Goal: Task Accomplishment & Management: Use online tool/utility

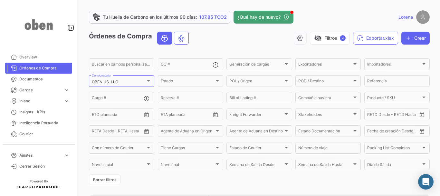
click at [234, 105] on form "Buscar en campos personalizados... OC # Generación de cargas Generación de carg…" at bounding box center [259, 120] width 341 height 127
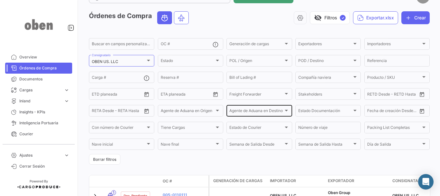
scroll to position [13, 0]
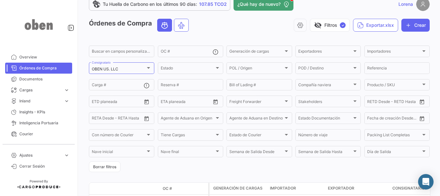
click at [156, 61] on form "Buscar en campos personalizados... OC # Generación de cargas Generación de carg…" at bounding box center [259, 107] width 341 height 127
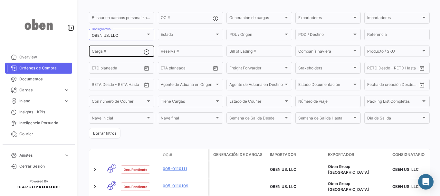
scroll to position [45, 0]
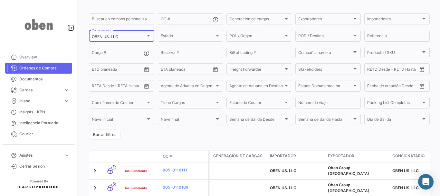
click at [127, 35] on div "OBEN US. LLC" at bounding box center [119, 36] width 54 height 5
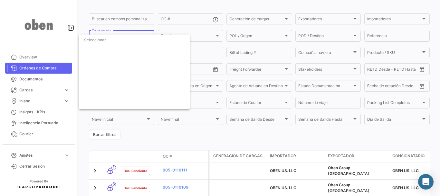
scroll to position [1545, 0]
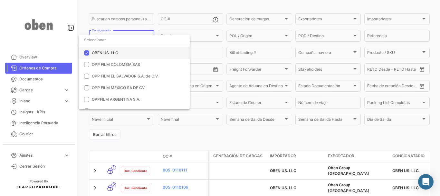
click at [86, 52] on mat-pseudo-checkbox at bounding box center [86, 52] width 5 height 5
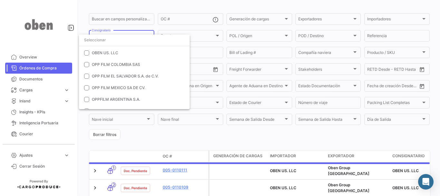
click at [96, 42] on input "dropdown search" at bounding box center [134, 40] width 111 height 12
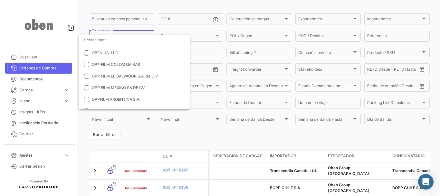
click at [130, 40] on input "dropdown search" at bounding box center [134, 40] width 111 height 12
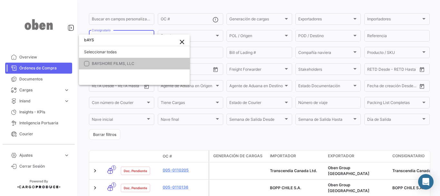
scroll to position [0, 0]
type input "bAYSHORE"
click at [92, 62] on span "BAYSHORE FILMS, LLC" at bounding box center [113, 63] width 43 height 5
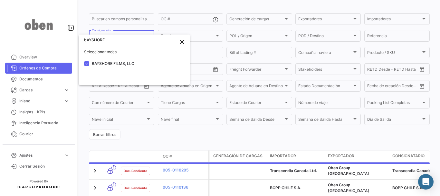
drag, startPoint x: 169, startPoint y: 136, endPoint x: 172, endPoint y: 135, distance: 3.5
click at [169, 136] on div at bounding box center [220, 98] width 440 height 196
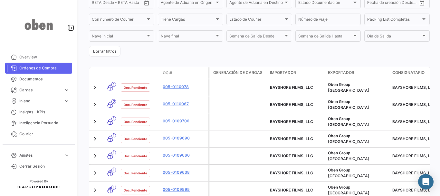
scroll to position [130, 0]
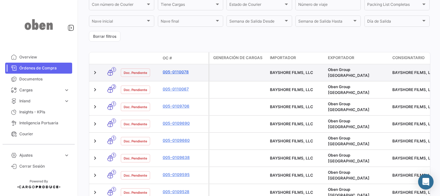
scroll to position [129, 0]
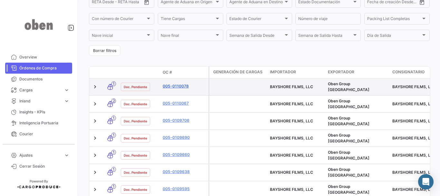
click at [175, 85] on link "005-0110078" at bounding box center [184, 86] width 43 height 6
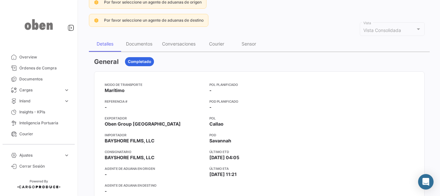
scroll to position [32, 0]
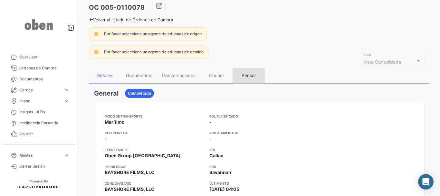
click at [249, 74] on div "Sensor" at bounding box center [249, 74] width 14 height 5
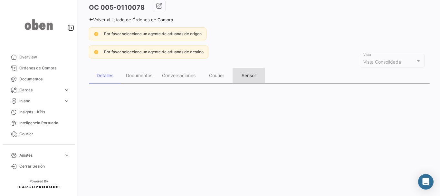
scroll to position [0, 0]
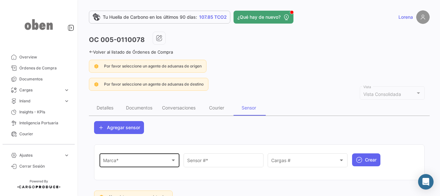
click at [148, 164] on div "Marca *" at bounding box center [136, 161] width 67 height 5
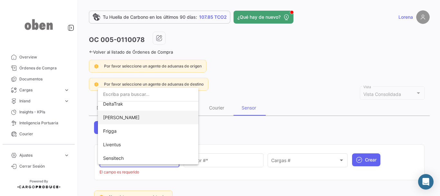
scroll to position [32, 0]
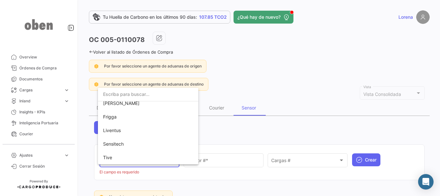
click at [236, 138] on div at bounding box center [220, 98] width 440 height 196
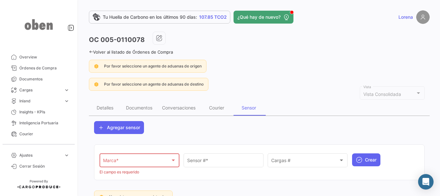
click at [284, 98] on div "OC 005-0110078 Volver al listado de Órdenes de Compra Por favor seleccione un a…" at bounding box center [259, 120] width 341 height 177
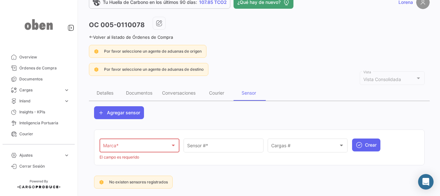
scroll to position [28, 0]
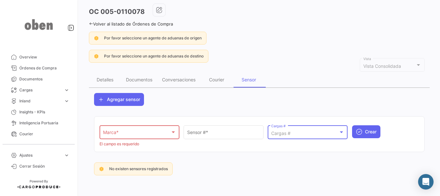
click at [310, 134] on div "Cargas #" at bounding box center [304, 132] width 67 height 5
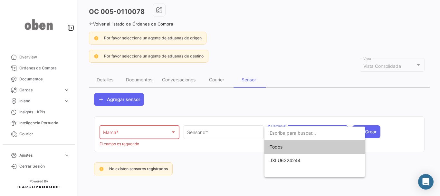
click at [308, 84] on div at bounding box center [220, 98] width 440 height 196
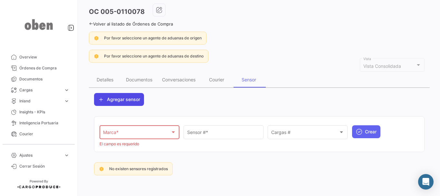
click at [134, 97] on span "Agregar sensor" at bounding box center [123, 99] width 33 height 6
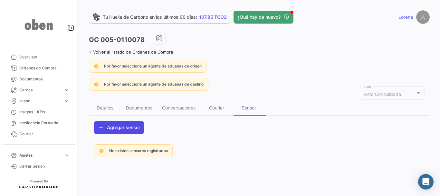
scroll to position [0, 0]
click at [123, 129] on span "Agregar sensor" at bounding box center [123, 127] width 33 height 6
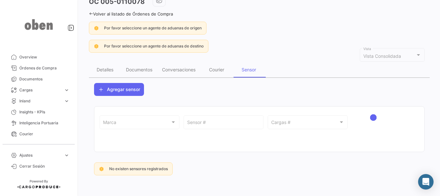
scroll to position [28, 0]
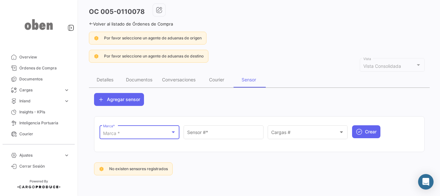
click at [158, 133] on div "Marca *" at bounding box center [136, 132] width 67 height 5
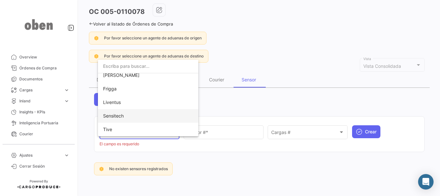
scroll to position [0, 0]
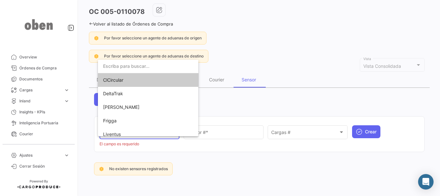
click at [238, 107] on div at bounding box center [220, 98] width 440 height 196
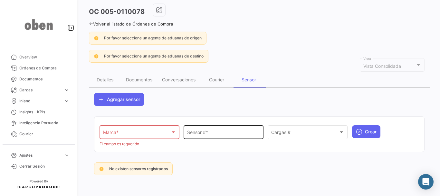
click at [226, 135] on input "Sensor # *" at bounding box center [223, 132] width 73 height 5
click at [201, 127] on div "Sensor # *" at bounding box center [223, 131] width 73 height 15
click at [251, 113] on div "Oben Group Exporter Seleccionar un Cliente * Marca * Marca * El campo es requer…" at bounding box center [259, 134] width 331 height 46
click at [256, 110] on div "Agregar sensor Oben Group Exporter Seleccionar un Cliente * Marca * Marca * El …" at bounding box center [259, 134] width 331 height 82
click at [262, 111] on div "Oben Group Exporter Seleccionar un Cliente * Marca * Marca * El campo es requer…" at bounding box center [259, 134] width 331 height 46
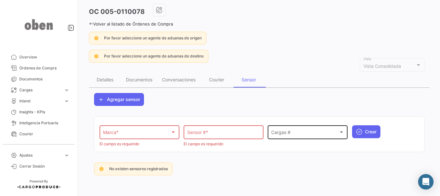
click at [289, 130] on div "Cargas # Cargas #" at bounding box center [307, 131] width 73 height 15
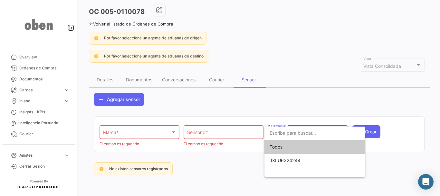
click at [273, 105] on div at bounding box center [220, 98] width 440 height 196
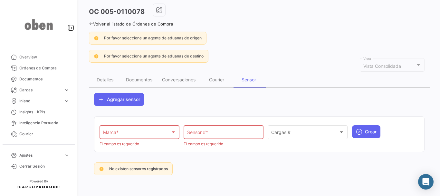
click at [283, 104] on div "Agregar sensor" at bounding box center [259, 99] width 331 height 13
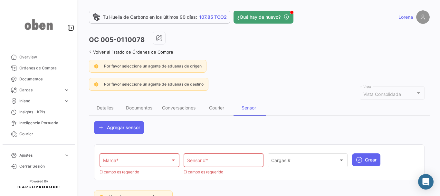
click at [88, 50] on div "Tu Huella de Carbono en los últimos 90 días: 107.85 TCO2 ¿Qué hay de nuevo? Lor…" at bounding box center [259, 98] width 361 height 196
click at [91, 51] on icon at bounding box center [91, 52] width 4 height 4
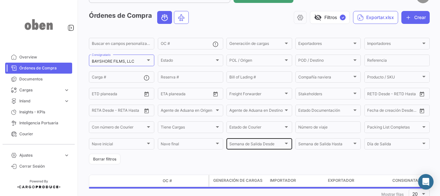
scroll to position [32, 0]
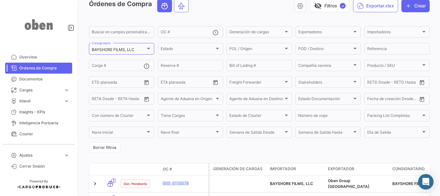
click at [313, 149] on form "Buscar en campos personalizados... OC # Generación de cargas Generación de carg…" at bounding box center [259, 88] width 341 height 127
